Goal: Information Seeking & Learning: Learn about a topic

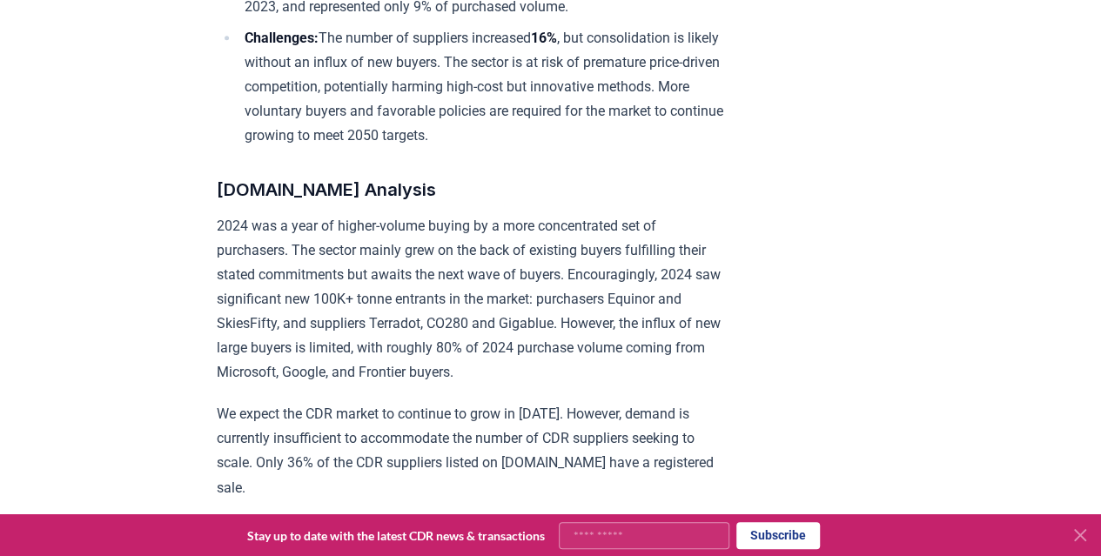
scroll to position [1392, 0]
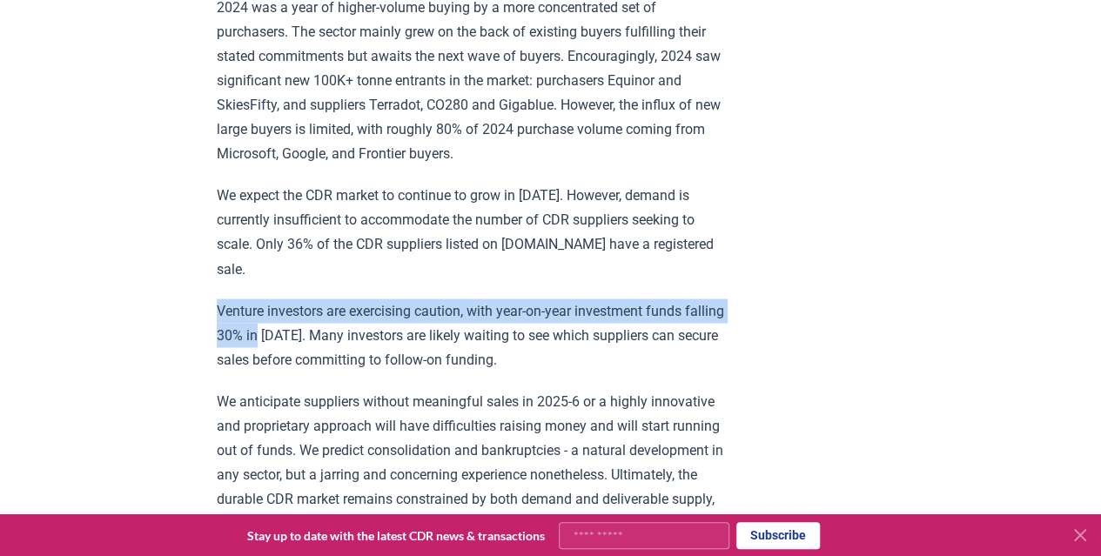
drag, startPoint x: 301, startPoint y: 332, endPoint x: 135, endPoint y: 305, distance: 168.3
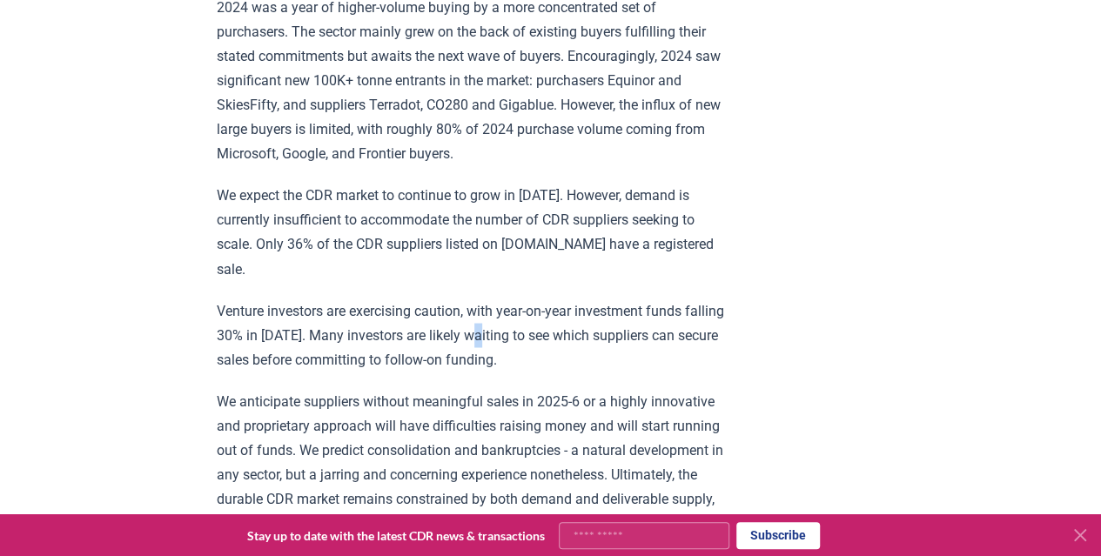
click at [526, 329] on p "Venture investors are exercising caution, with year-on-year investment funds fa…" at bounding box center [471, 334] width 509 height 73
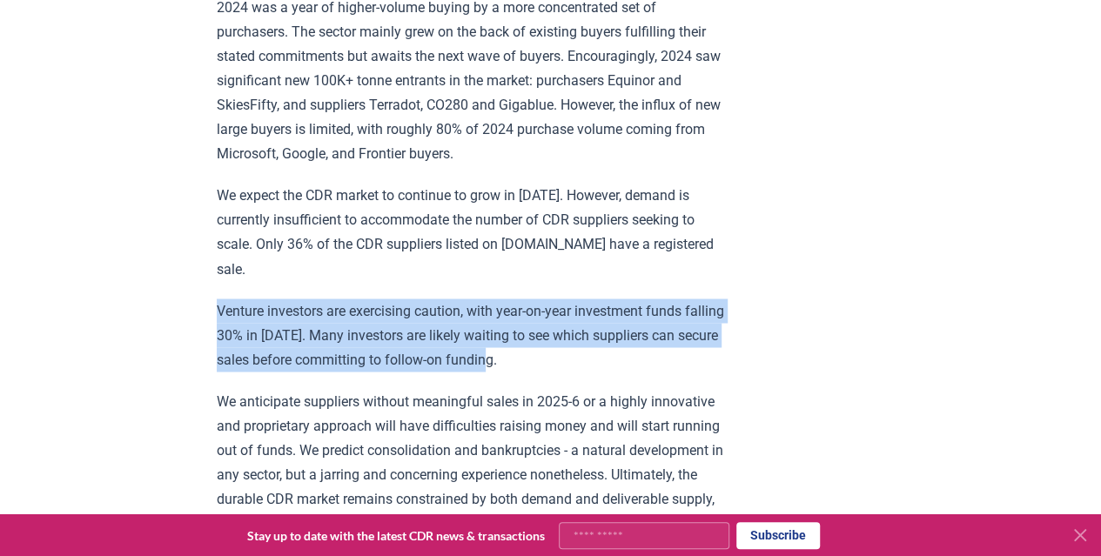
drag, startPoint x: 571, startPoint y: 354, endPoint x: 213, endPoint y: 308, distance: 360.6
copy p "Venture investors are exercising caution, with year-on-year investment funds fa…"
click at [309, 311] on p "Venture investors are exercising caution, with year-on-year investment funds fa…" at bounding box center [471, 334] width 509 height 73
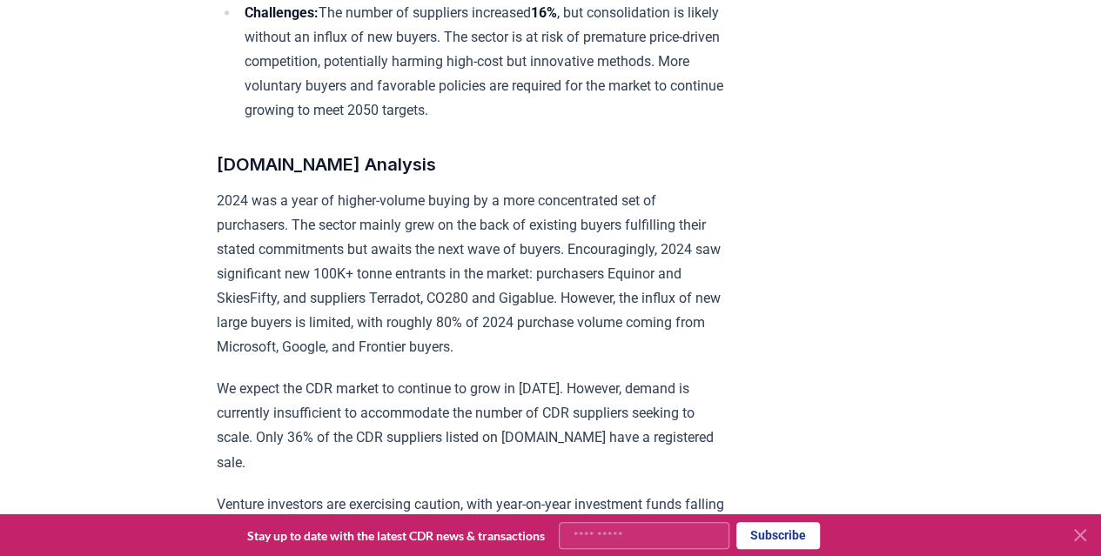
scroll to position [1305, 0]
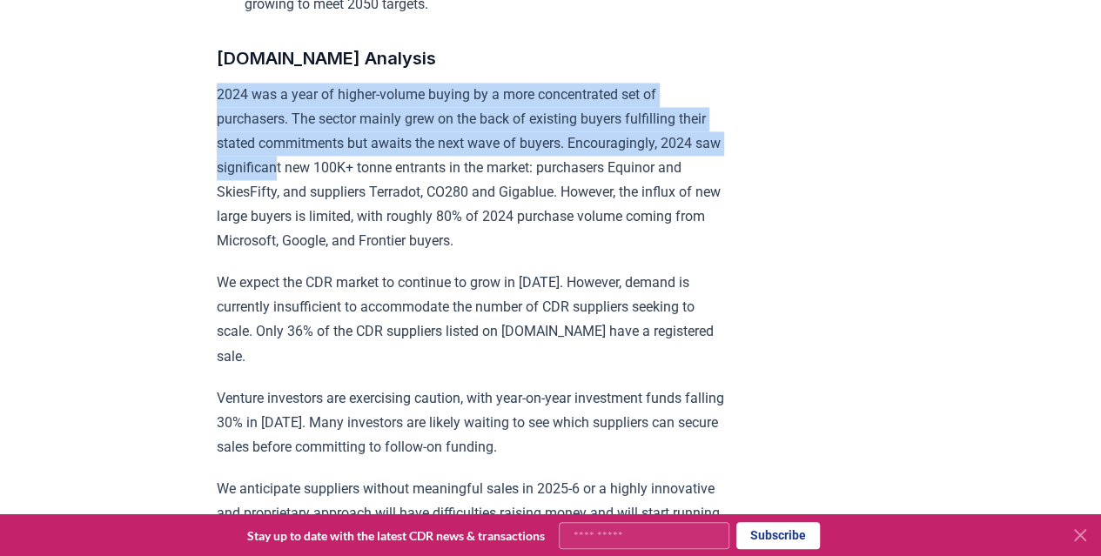
drag, startPoint x: 207, startPoint y: 115, endPoint x: 338, endPoint y: 177, distance: 144.4
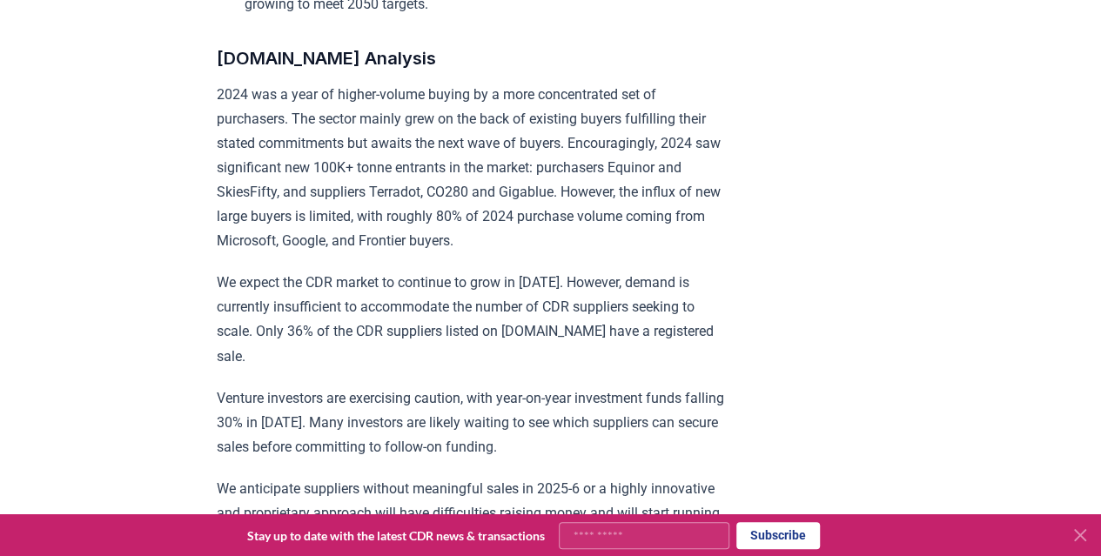
click at [700, 224] on p "2024 was a year of higher-volume buying by a more concentrated set of purchaser…" at bounding box center [471, 168] width 509 height 171
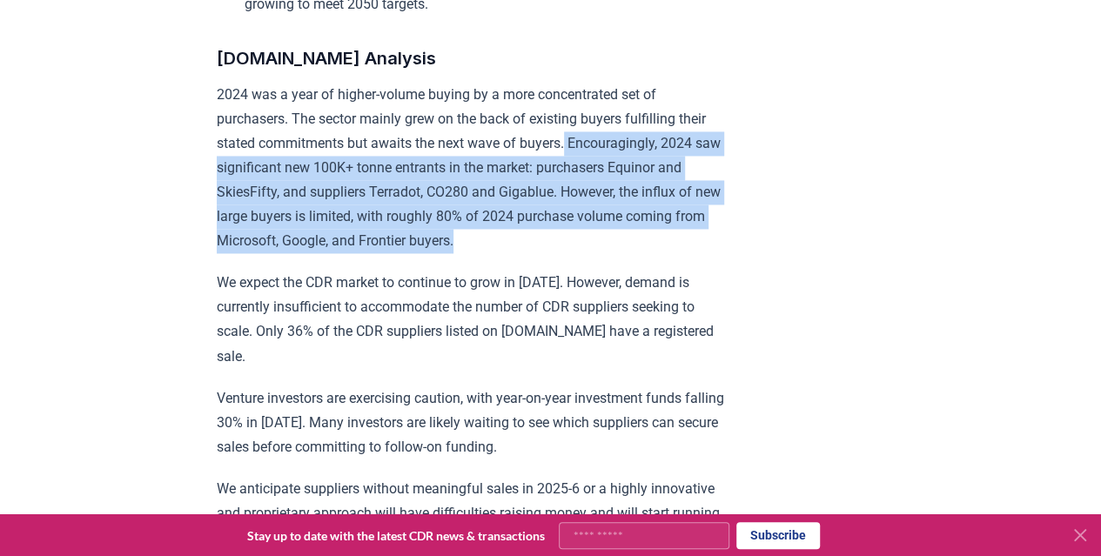
drag, startPoint x: 604, startPoint y: 163, endPoint x: 639, endPoint y: 265, distance: 108.4
click at [639, 253] on p "2024 was a year of higher-volume buying by a more concentrated set of purchaser…" at bounding box center [471, 168] width 509 height 171
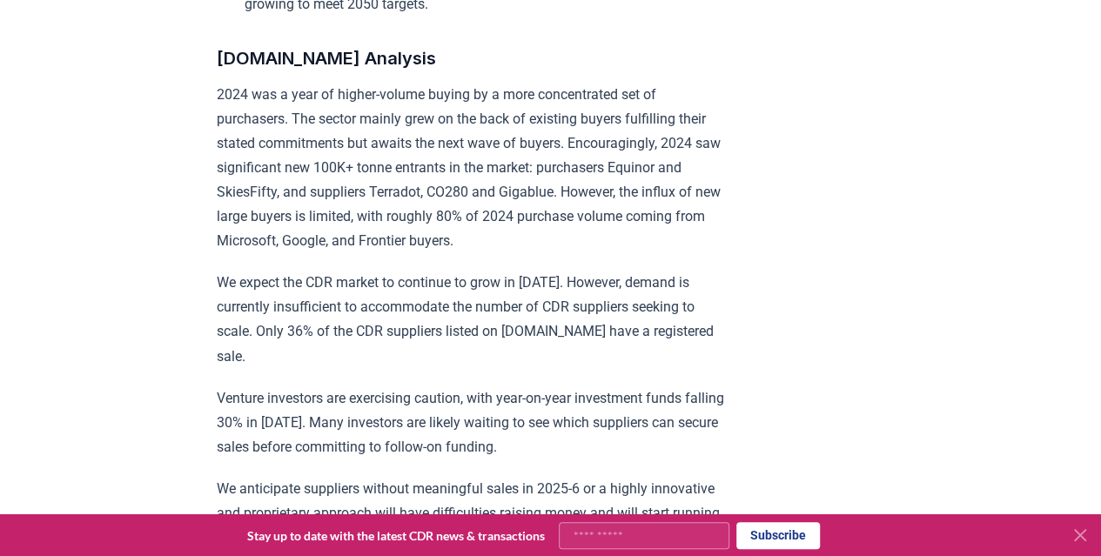
drag, startPoint x: 378, startPoint y: 149, endPoint x: 362, endPoint y: 157, distance: 17.5
click at [378, 151] on p "2024 was a year of higher-volume buying by a more concentrated set of purchaser…" at bounding box center [471, 168] width 509 height 171
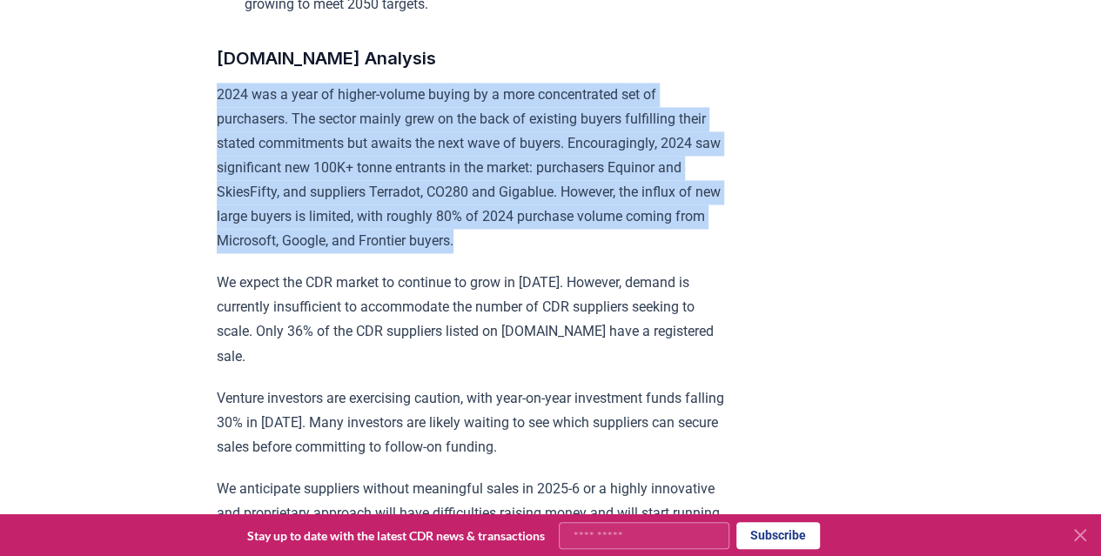
drag, startPoint x: 217, startPoint y: 115, endPoint x: 625, endPoint y: 260, distance: 433.2
click at [625, 253] on p "2024 was a year of higher-volume buying by a more concentrated set of purchaser…" at bounding box center [471, 168] width 509 height 171
copy p "2024 was a year of higher-volume buying by a more concentrated set of purchaser…"
